Goal: Task Accomplishment & Management: Use online tool/utility

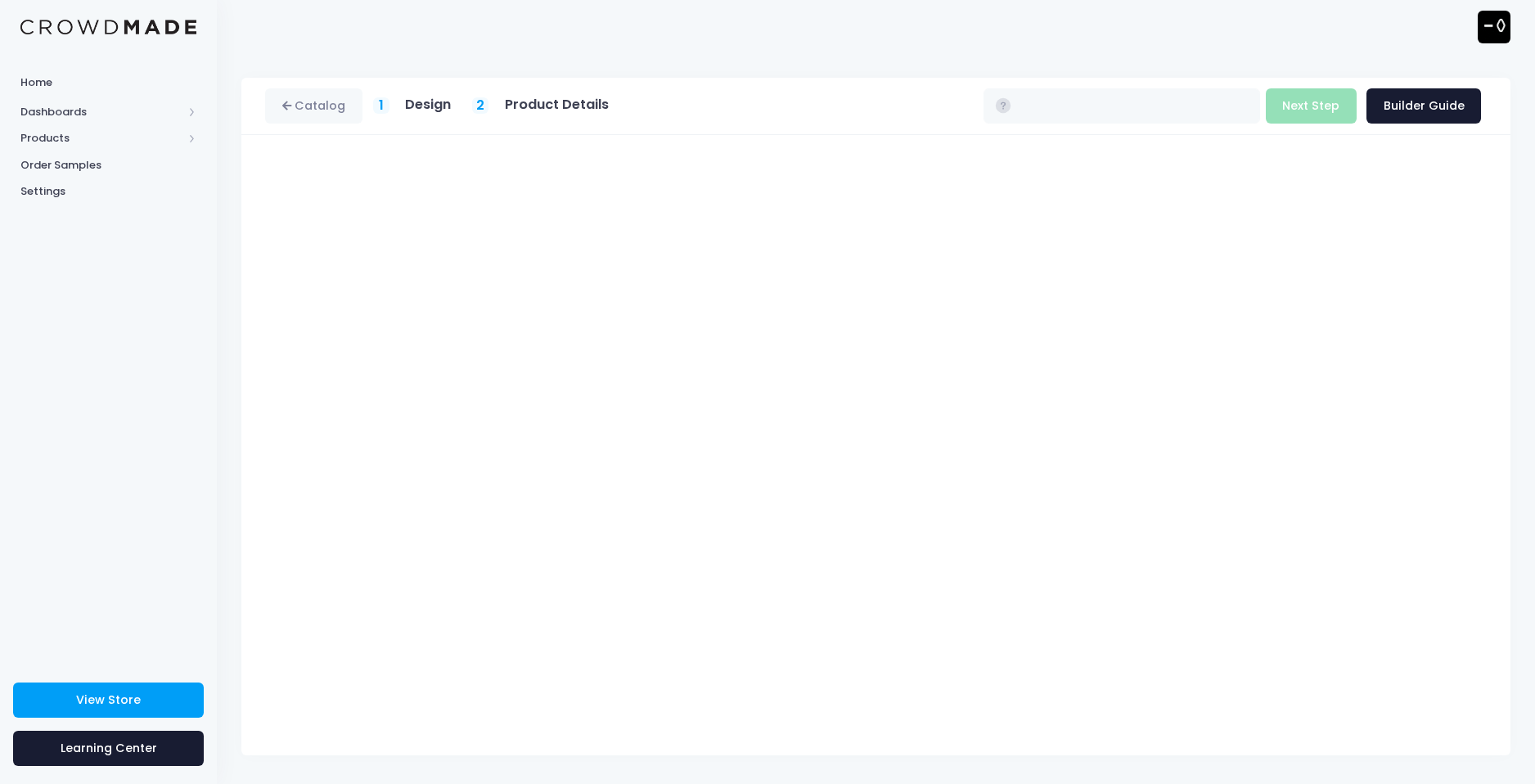
type input "$36.66"
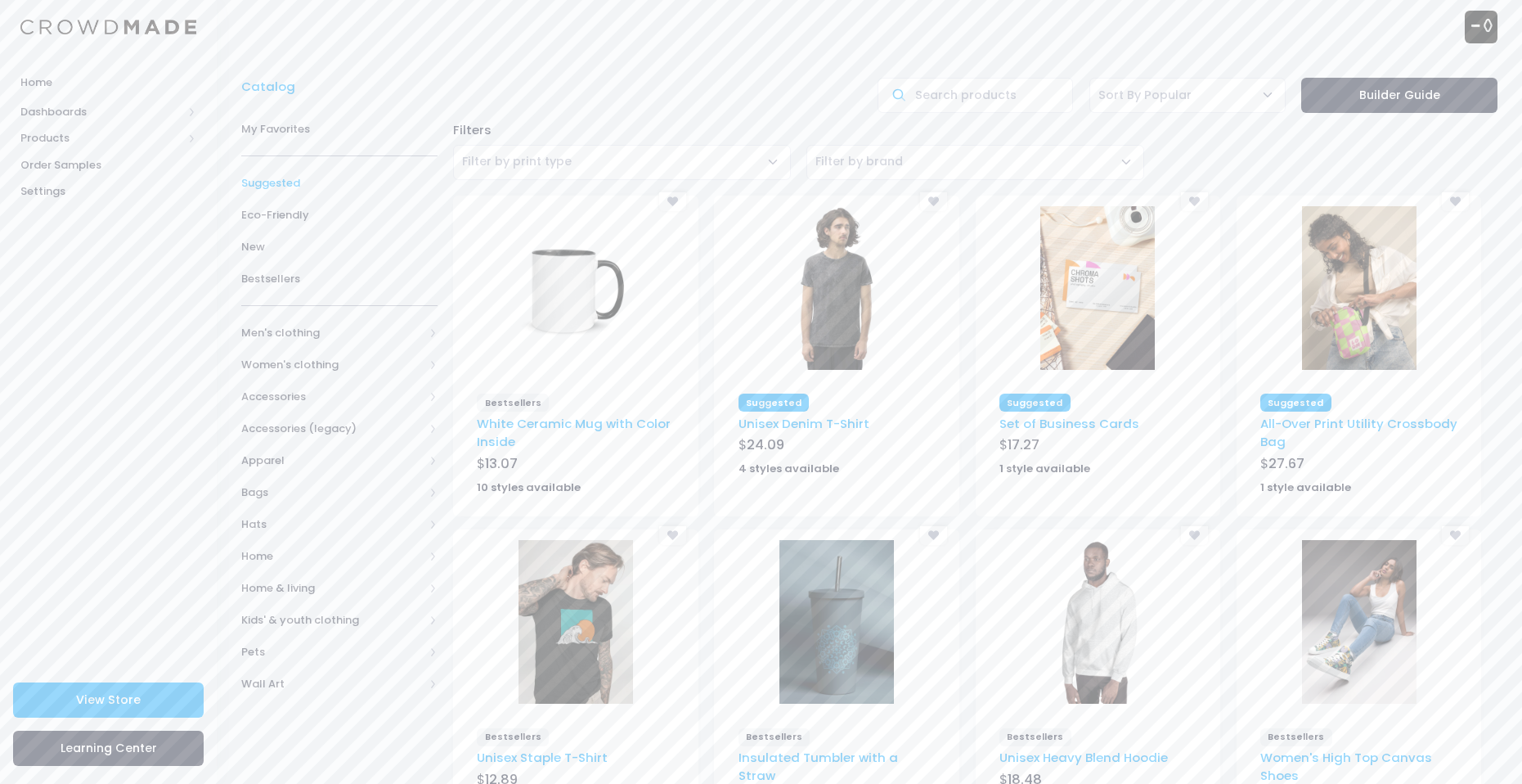
click at [337, 184] on span "Suggested" at bounding box center [339, 183] width 196 height 16
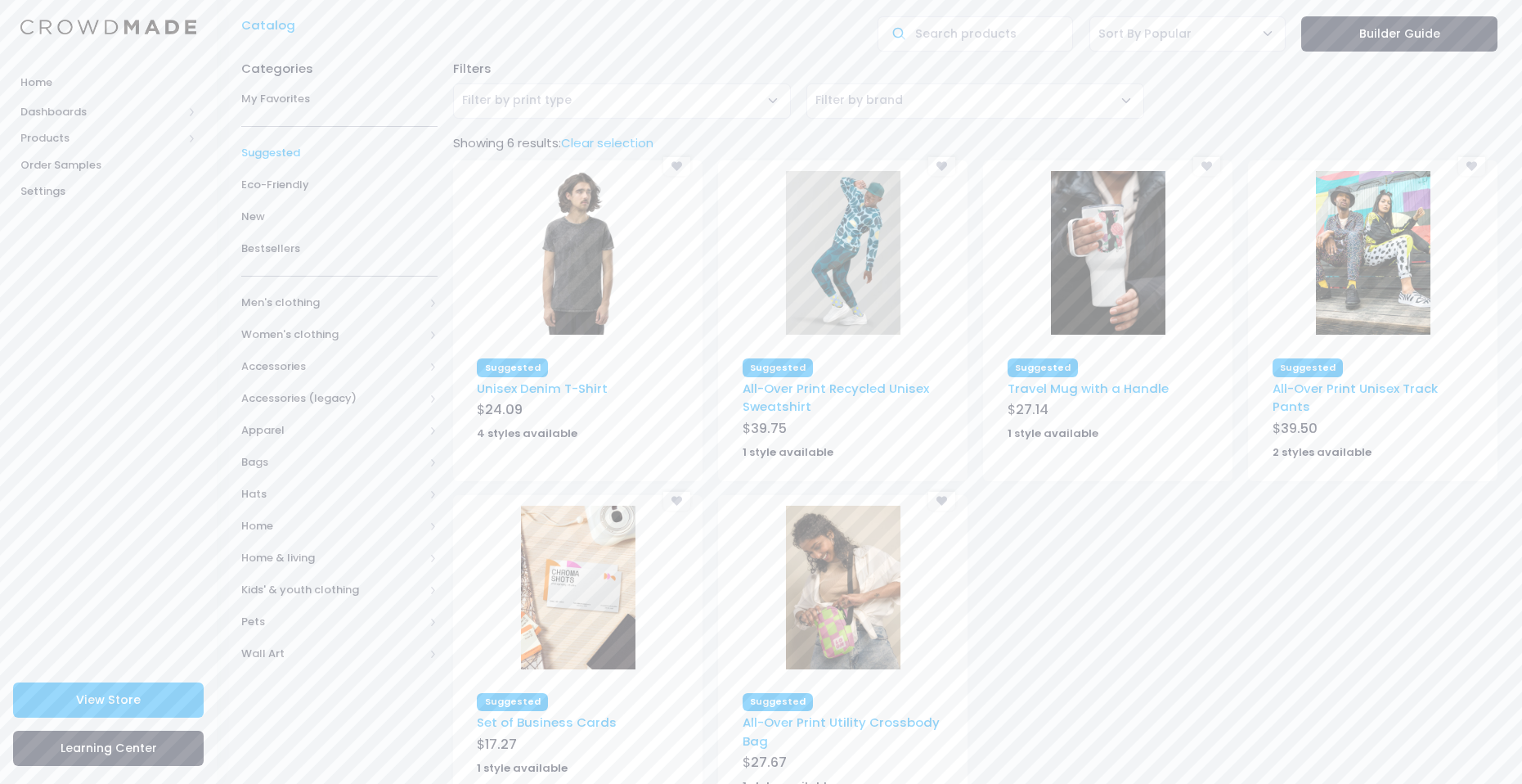
scroll to position [131, 0]
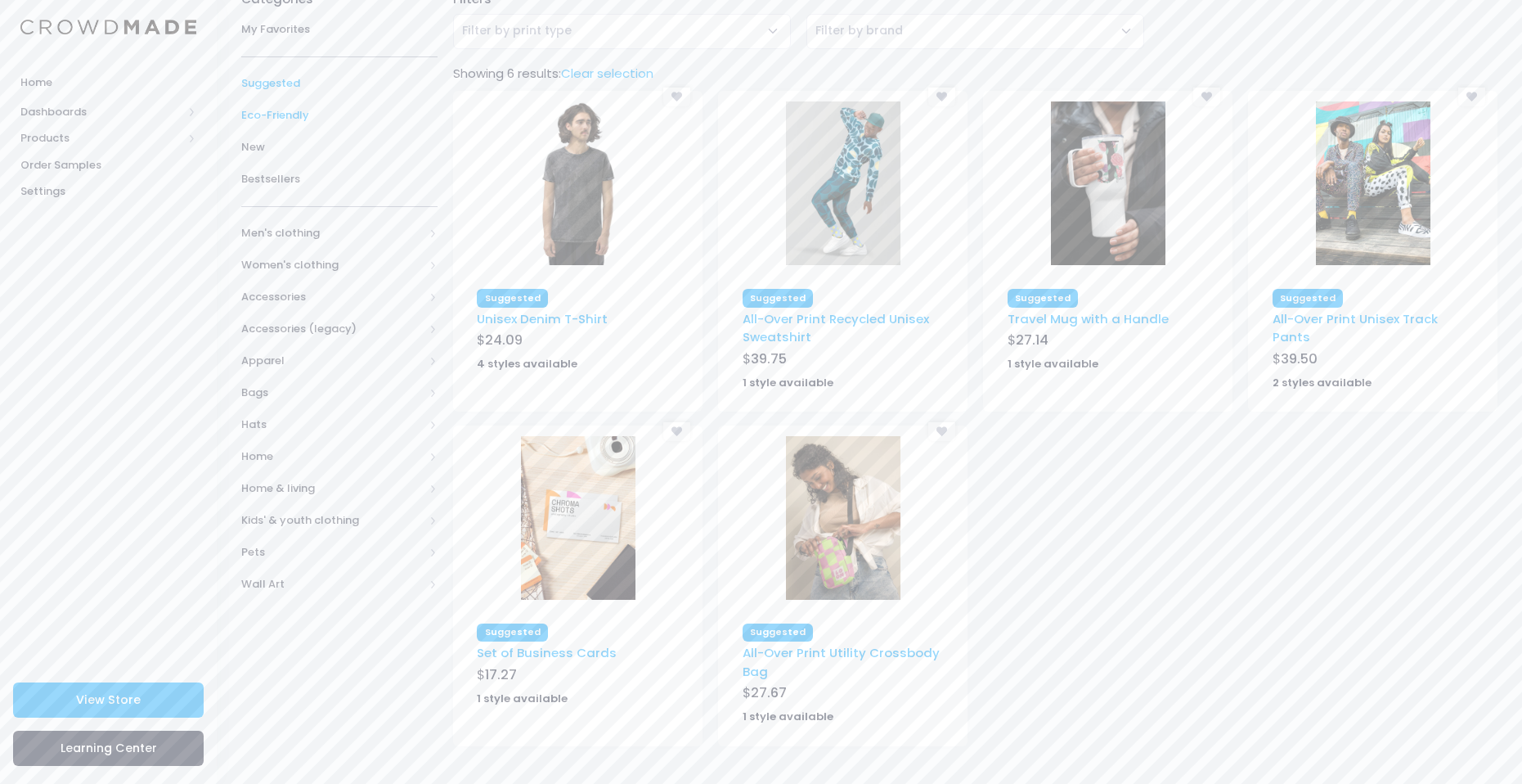
click at [310, 121] on span "Eco-Friendly" at bounding box center [339, 115] width 196 height 16
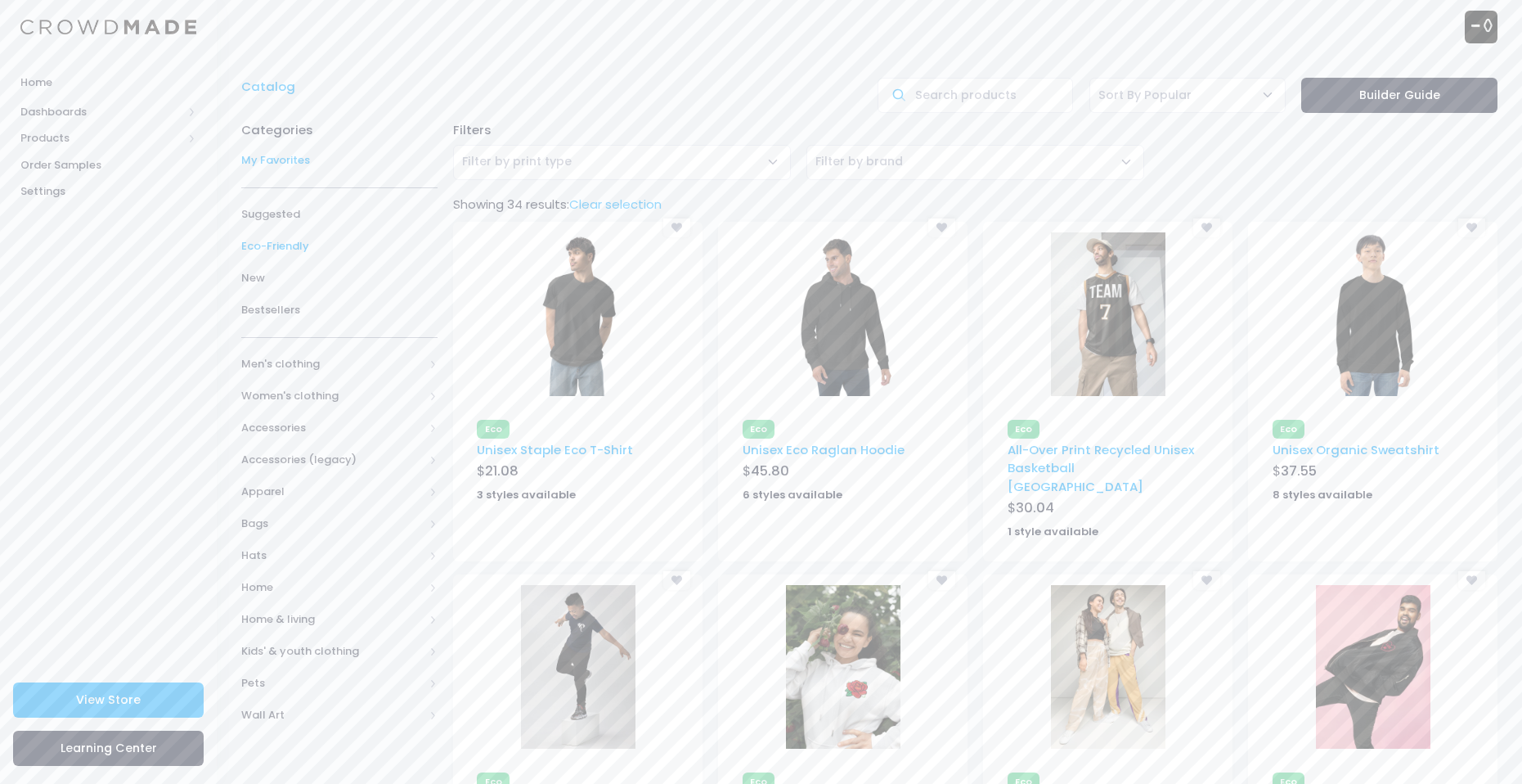
click at [306, 155] on span "My Favorites" at bounding box center [339, 161] width 196 height 16
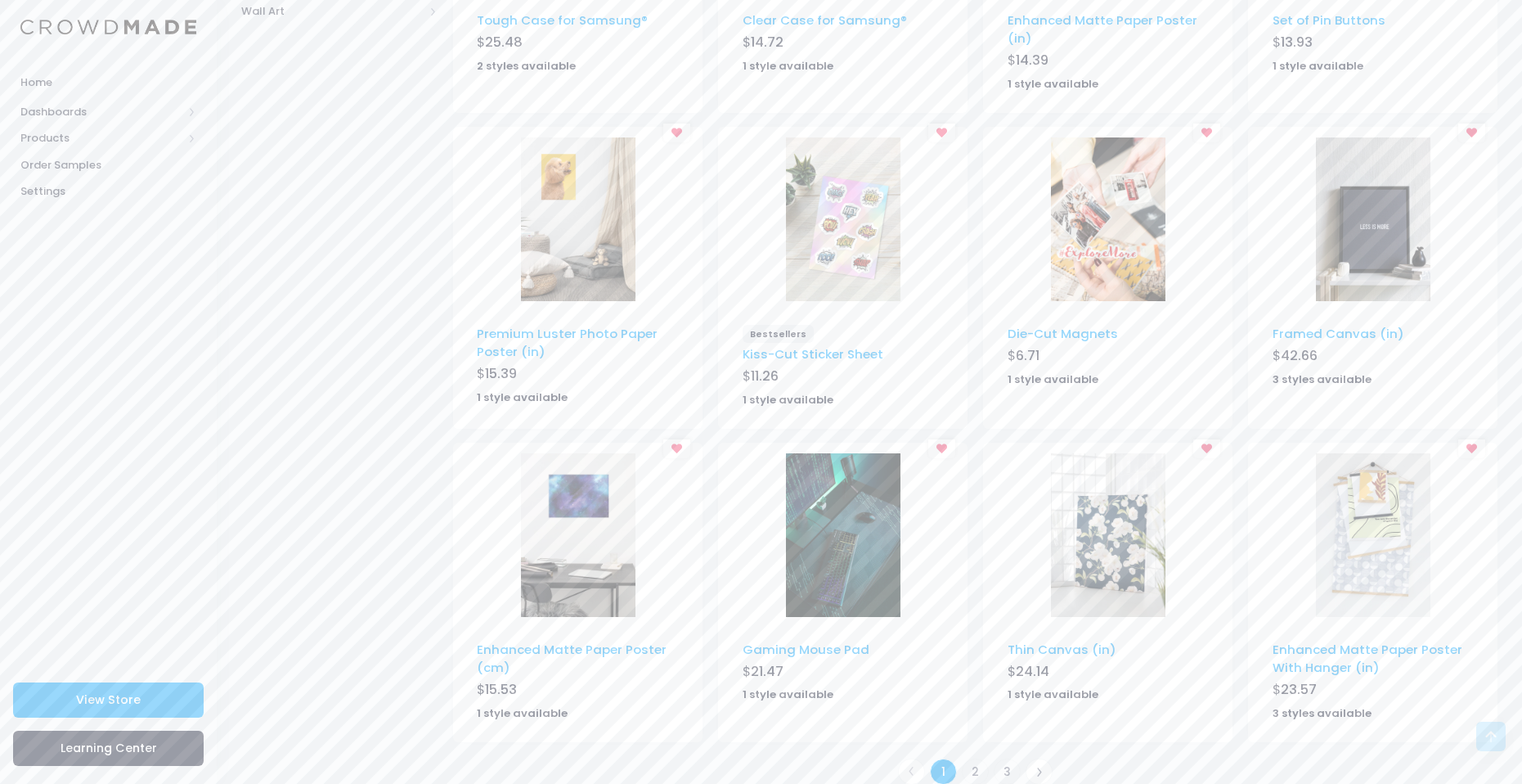
scroll to position [732, 0]
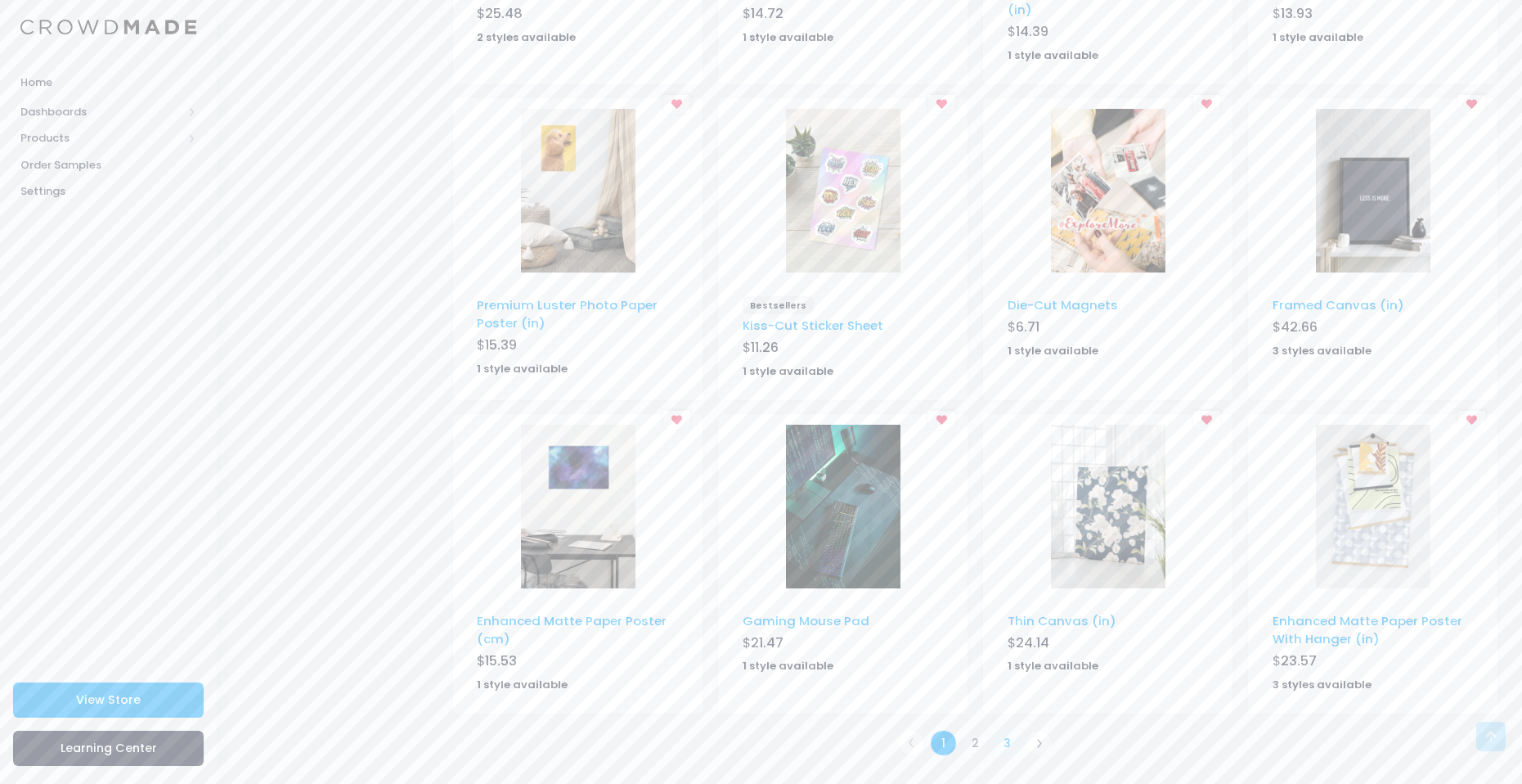
click at [1000, 745] on link "3" at bounding box center [1008, 743] width 27 height 27
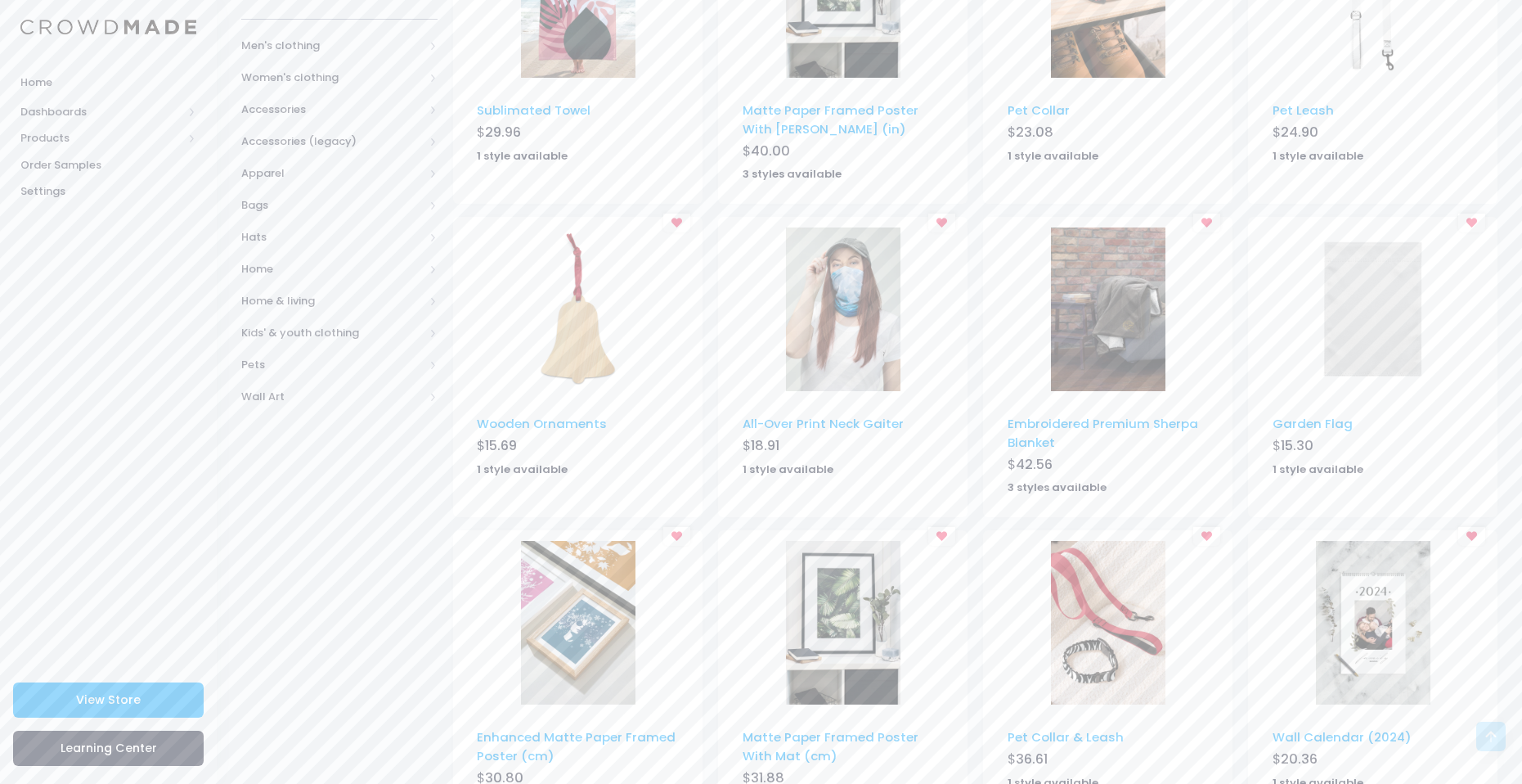
scroll to position [435, 0]
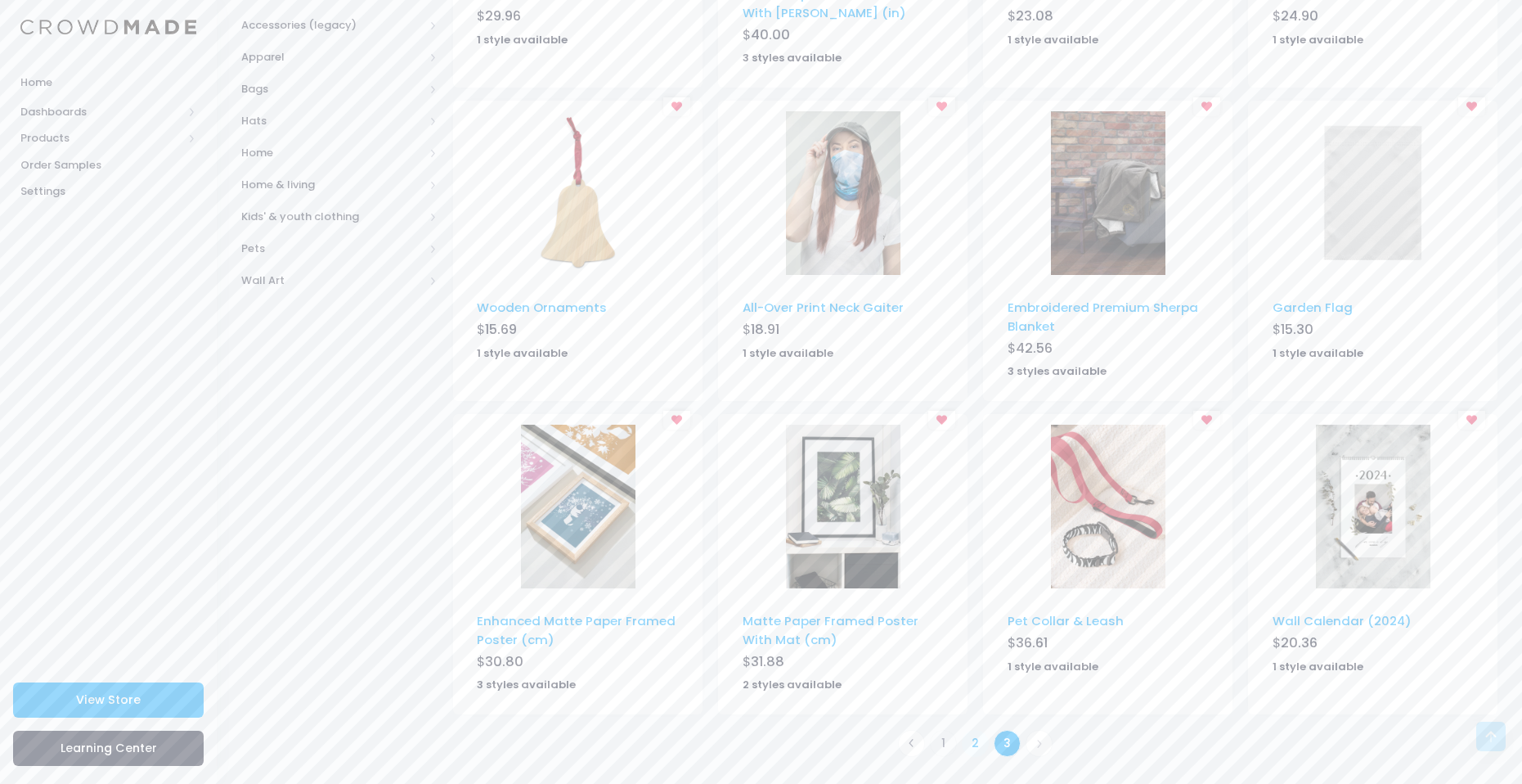
click at [969, 738] on link "2" at bounding box center [976, 743] width 27 height 27
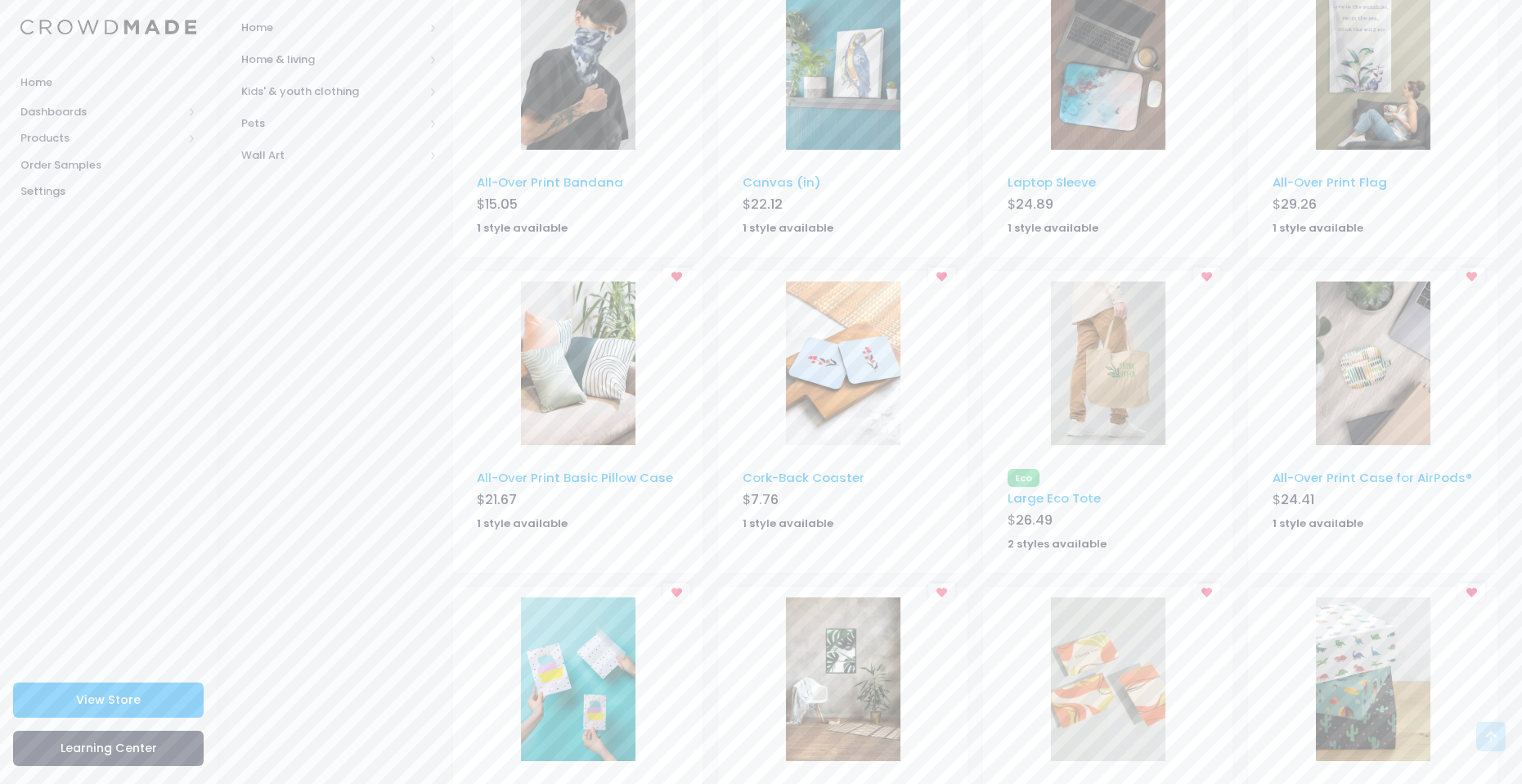
scroll to position [732, 0]
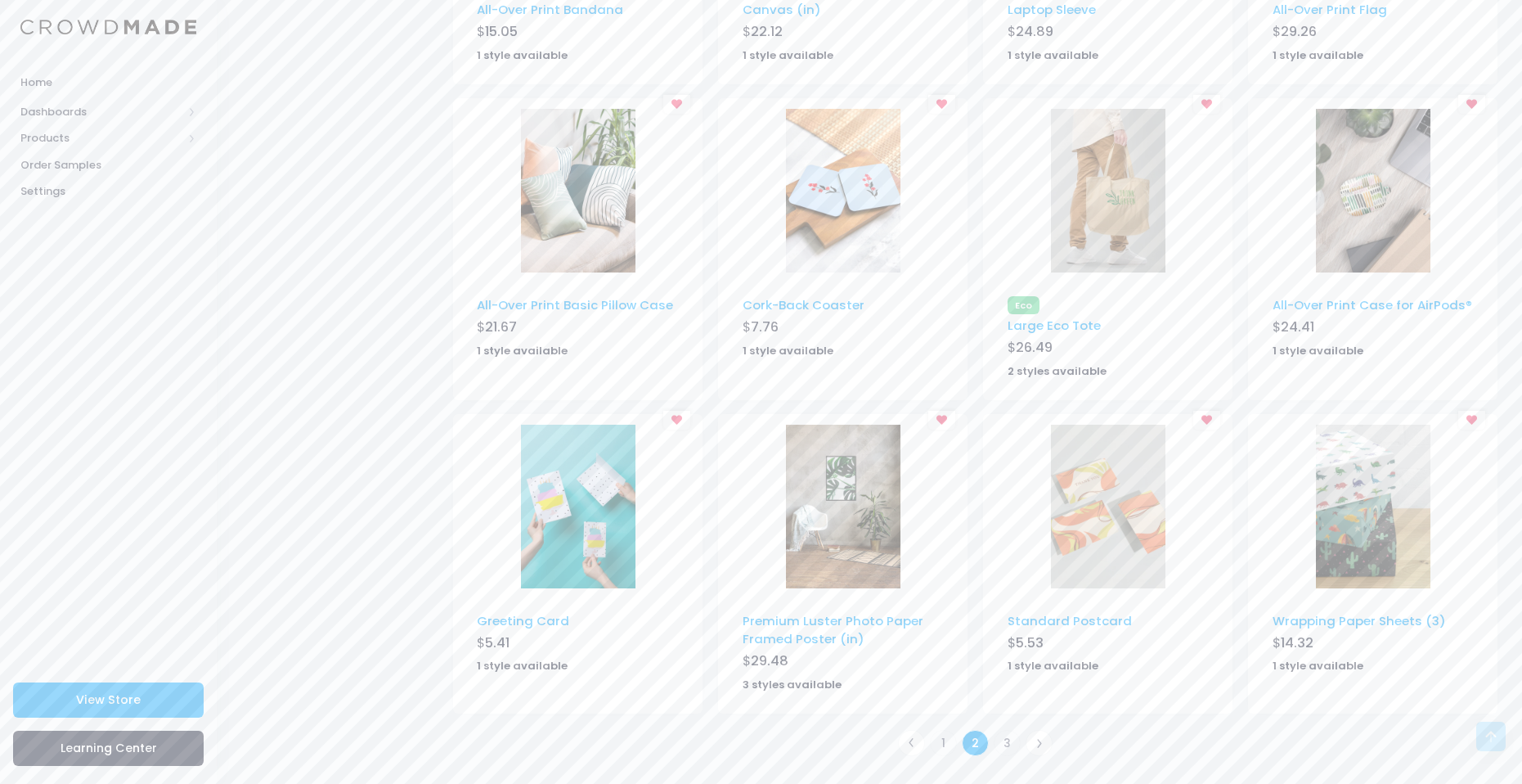
click at [841, 549] on img at bounding box center [843, 506] width 114 height 163
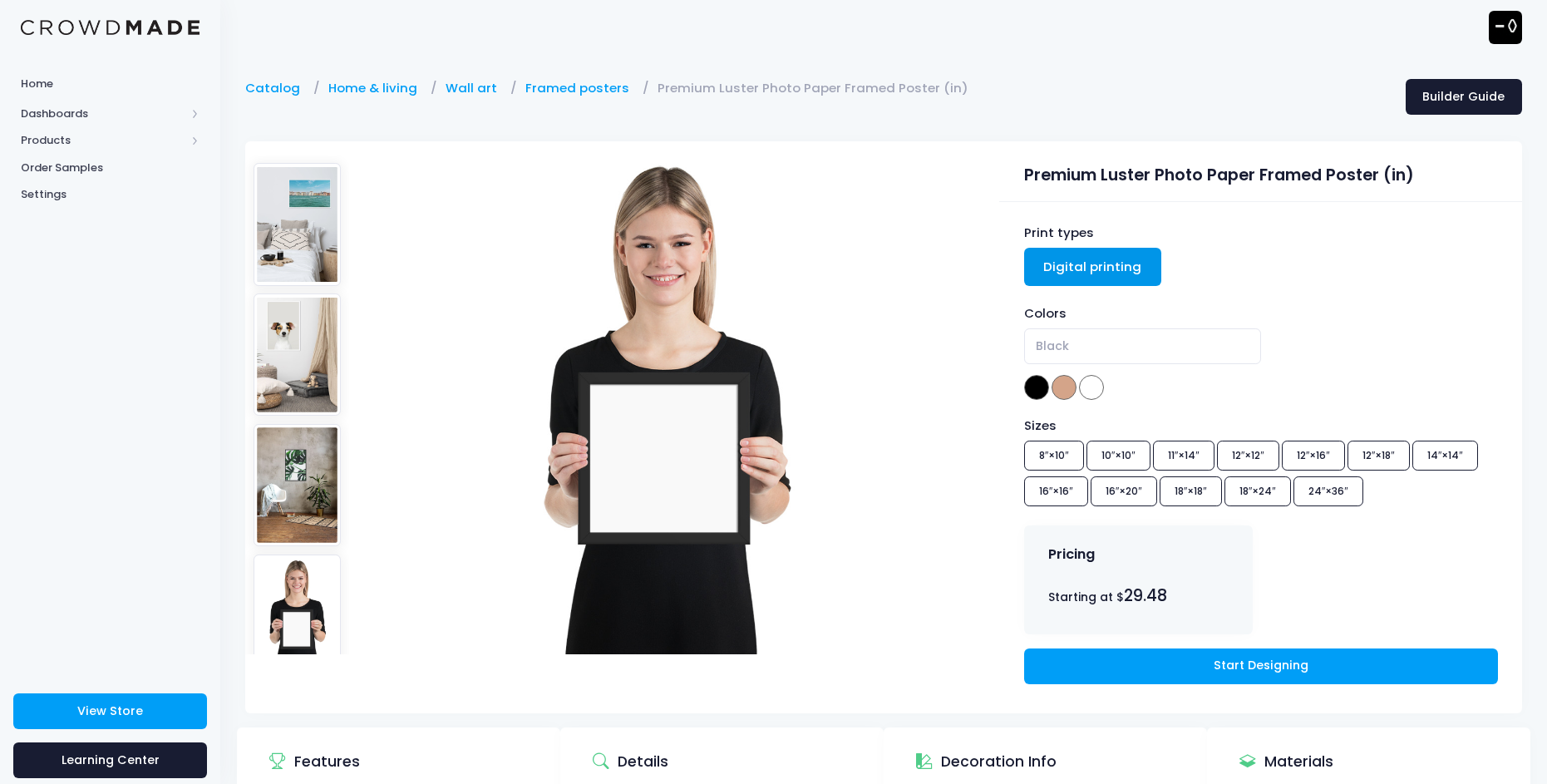
click at [307, 193] on img at bounding box center [298, 224] width 88 height 123
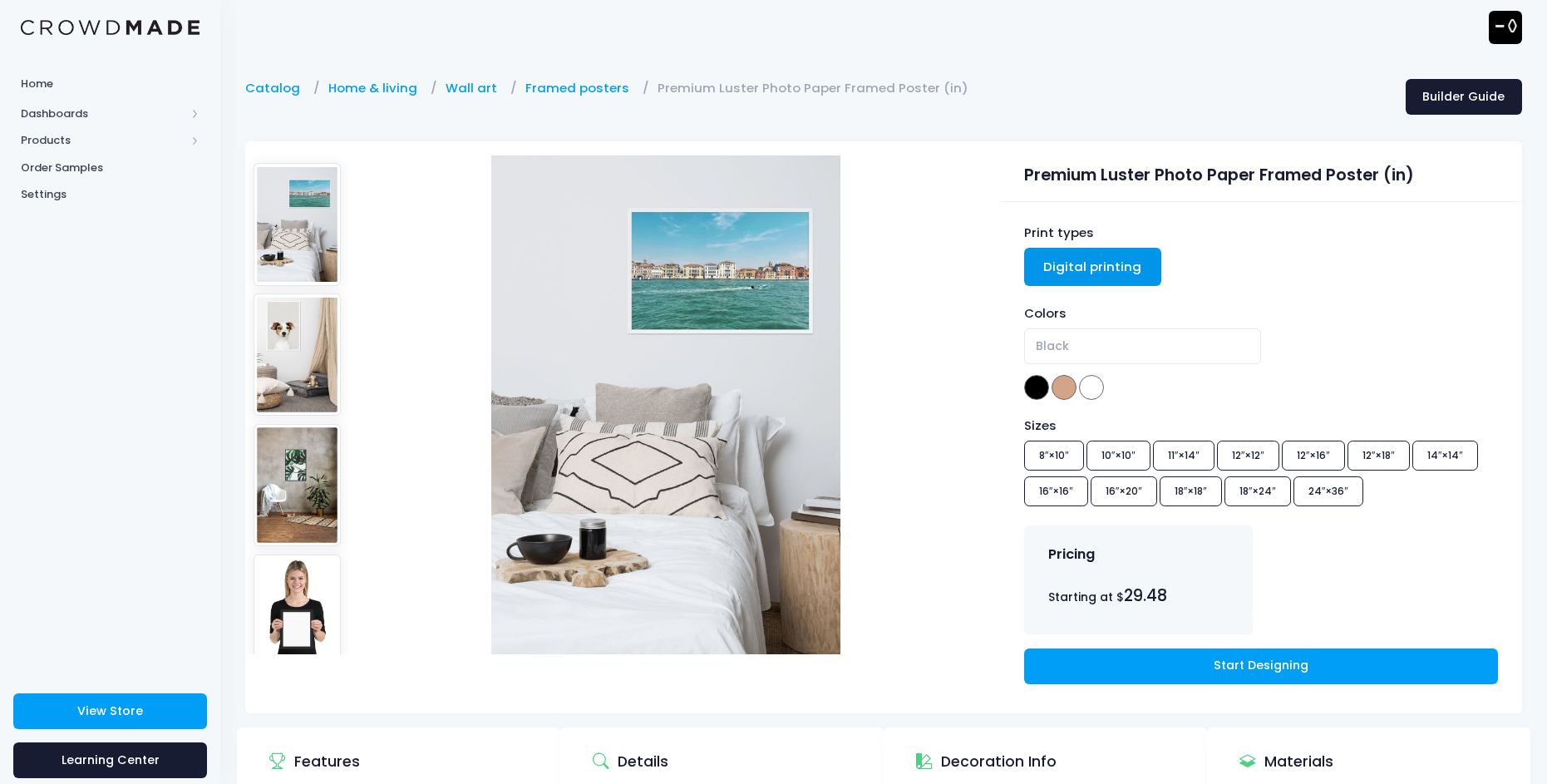
click at [281, 300] on img at bounding box center [298, 355] width 88 height 123
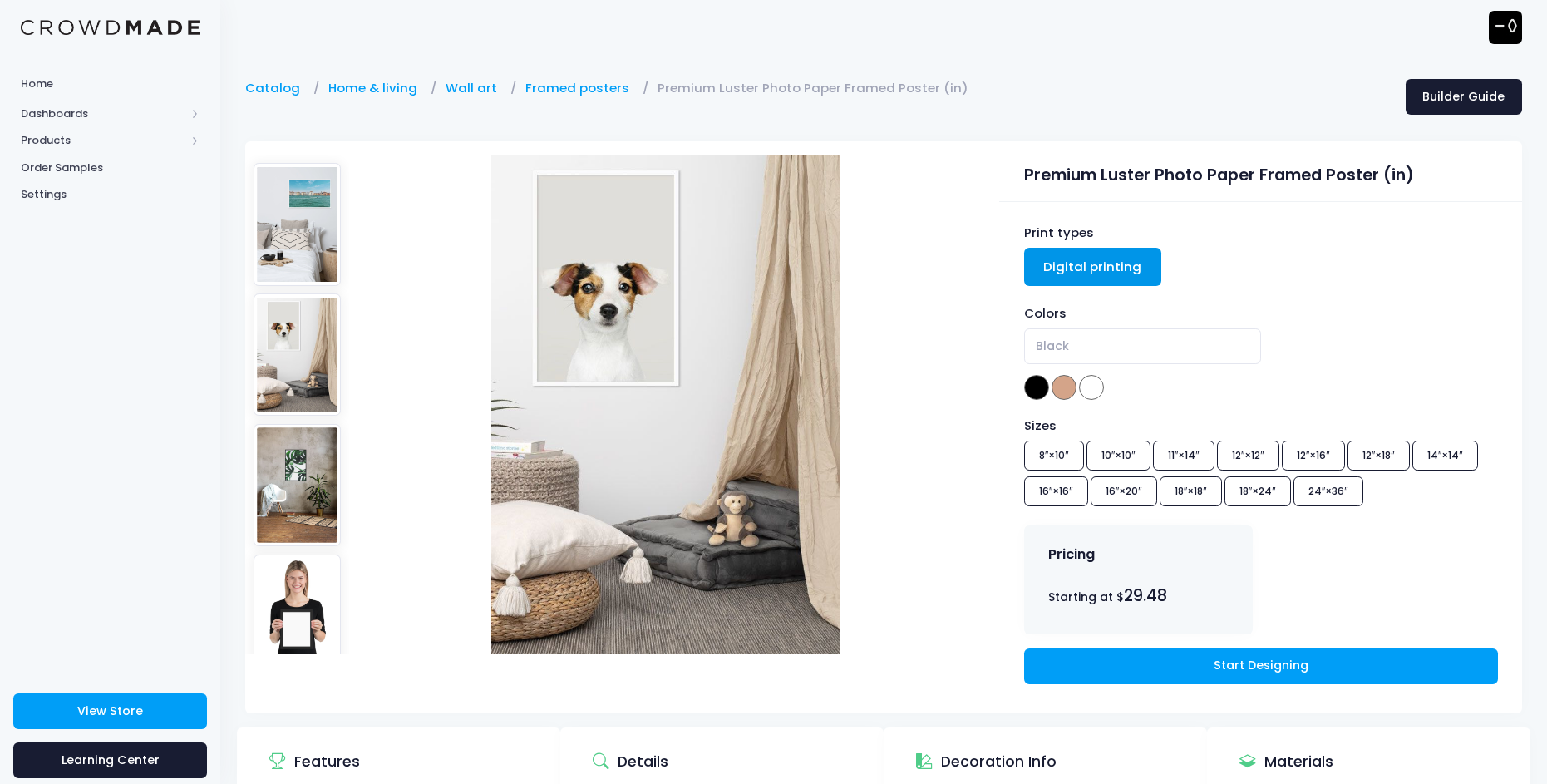
click at [1260, 452] on div "Sizes 8″×10″ 10″×10″ 11″×14″ 12″×12″ 12″×16″ 12″×18″ 14″×14″ 16″×16″ 16″×20″ 18…" at bounding box center [1261, 464] width 474 height 96
click at [1214, 652] on link "Start Designing" at bounding box center [1261, 666] width 474 height 36
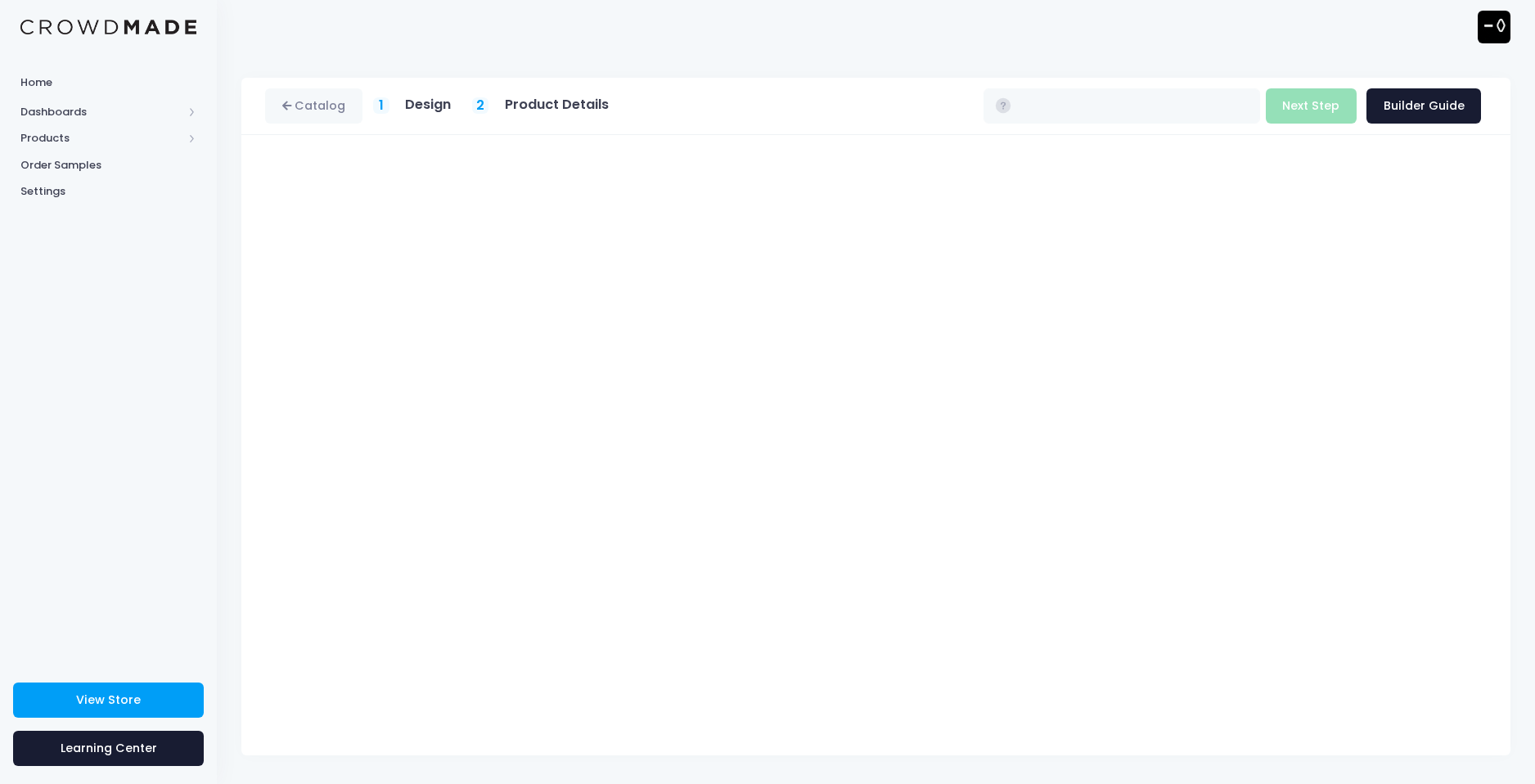
type input "$30.85 - $101.57"
